Goal: Transaction & Acquisition: Purchase product/service

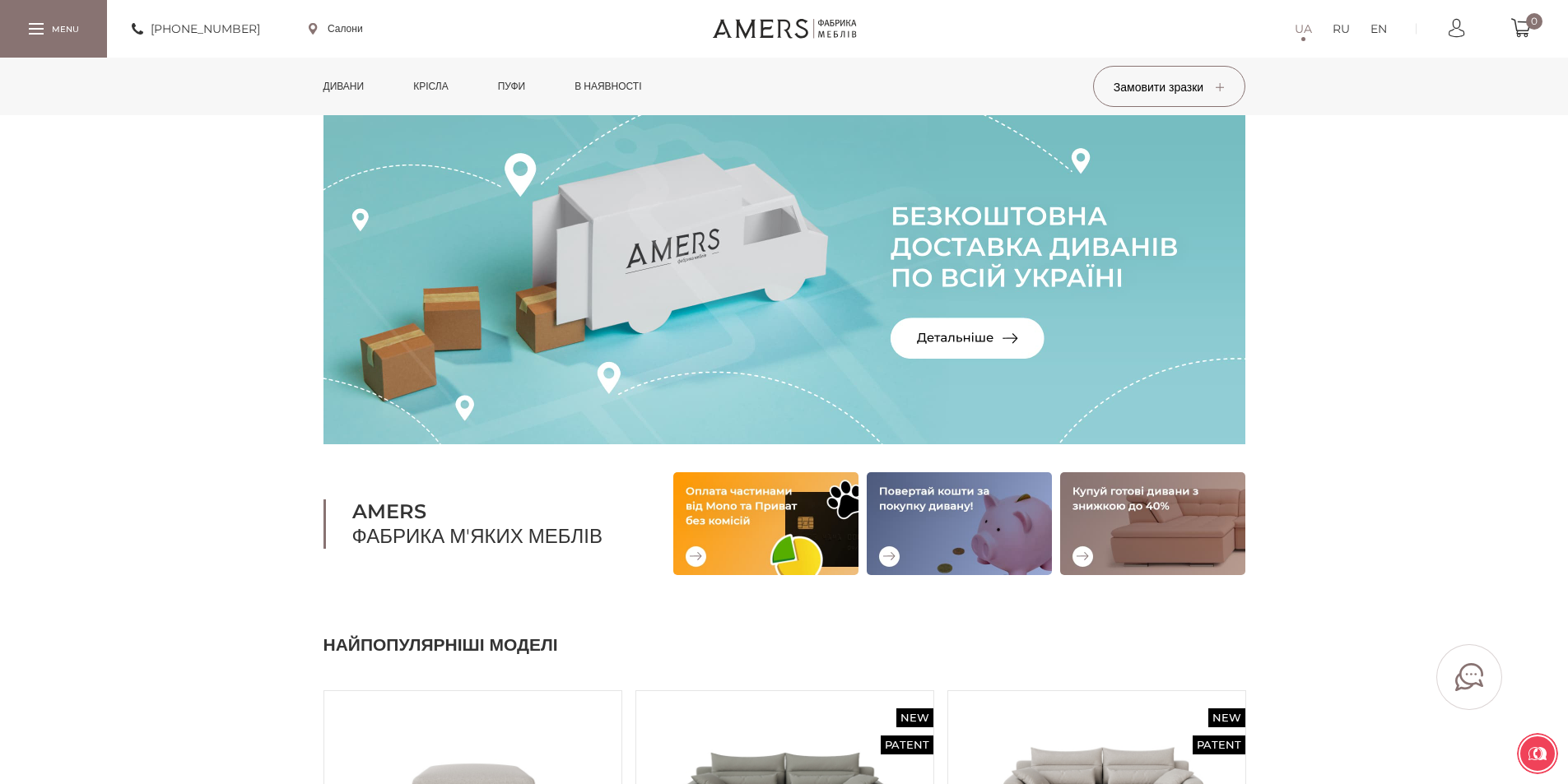
click at [341, 84] on link "Дивани" at bounding box center [344, 85] width 66 height 57
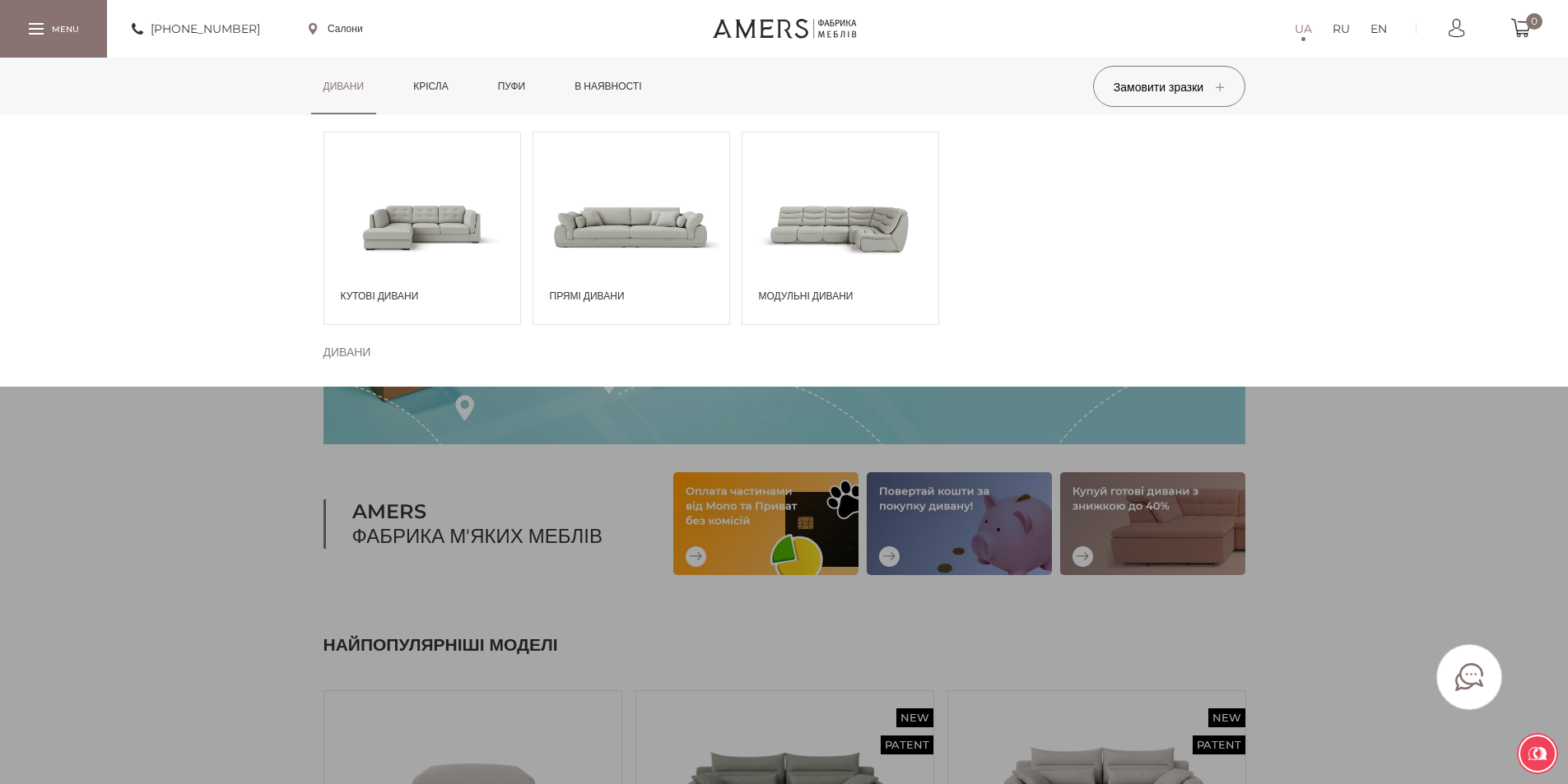
click at [657, 217] on span at bounding box center [631, 227] width 196 height 114
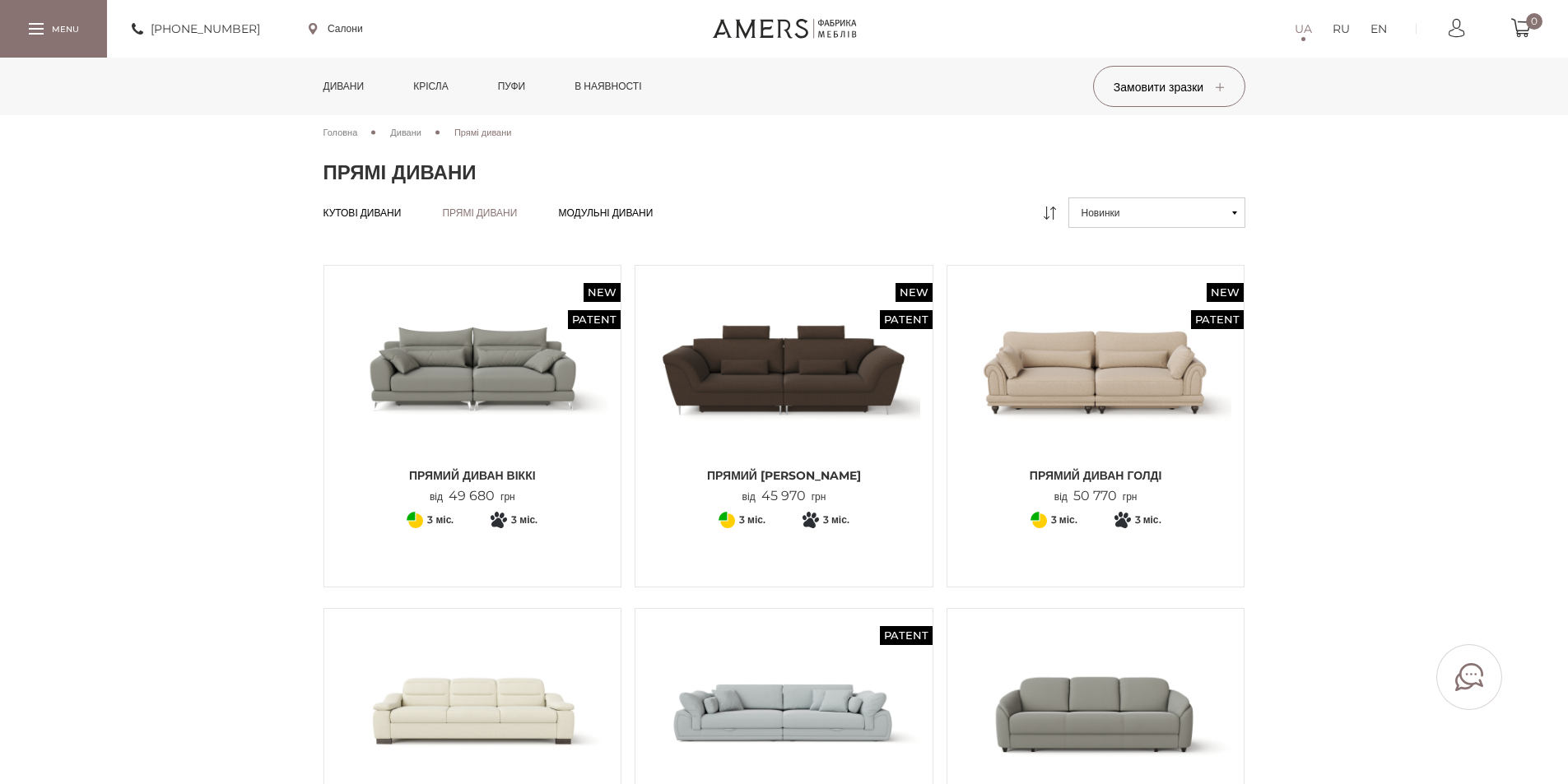
click at [1233, 211] on icon at bounding box center [1234, 212] width 5 height 3
click at [1127, 214] on button "Новинки" at bounding box center [1156, 212] width 177 height 30
click at [1145, 274] on link "Від дешевих до дорогих" at bounding box center [1156, 271] width 177 height 30
